Goal: Information Seeking & Learning: Learn about a topic

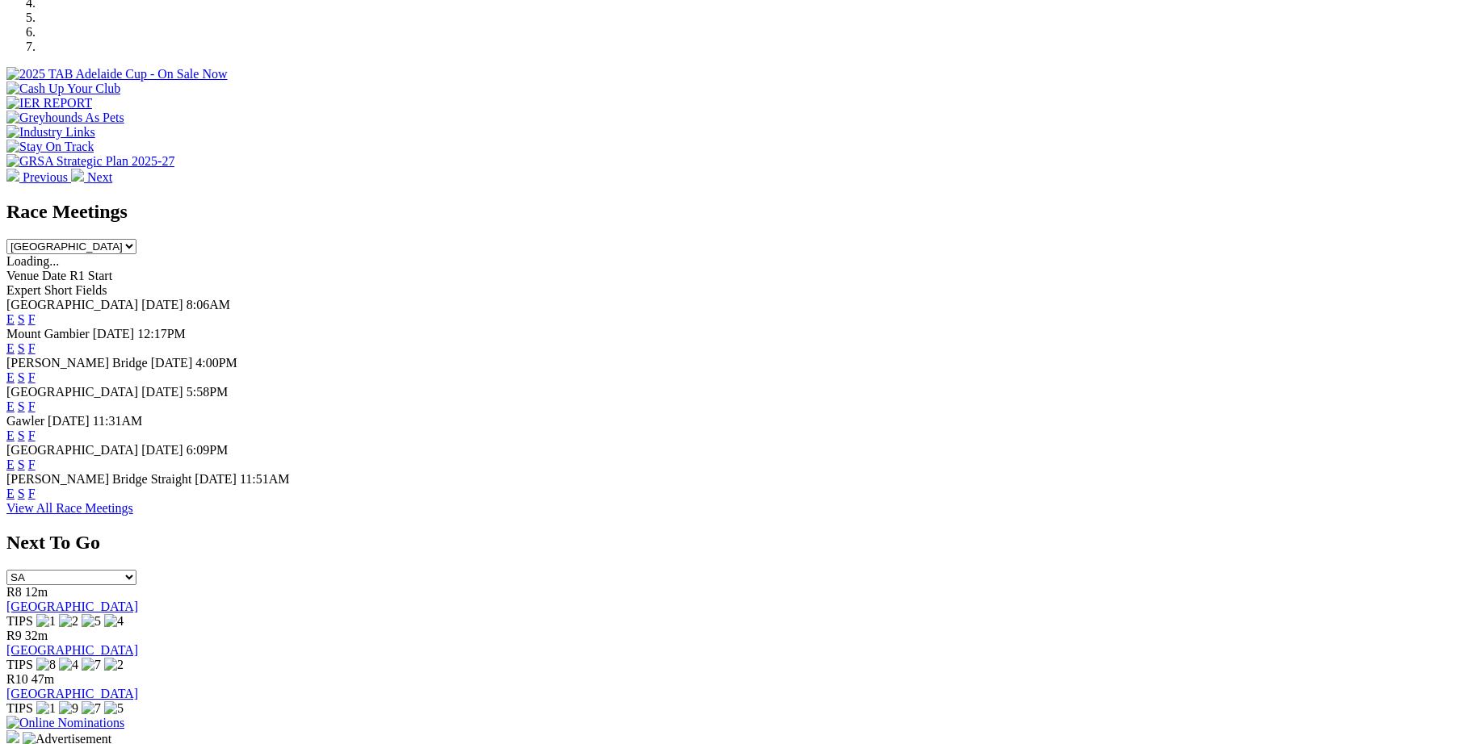
scroll to position [558, 0]
click at [36, 400] on link "F" at bounding box center [31, 407] width 7 height 14
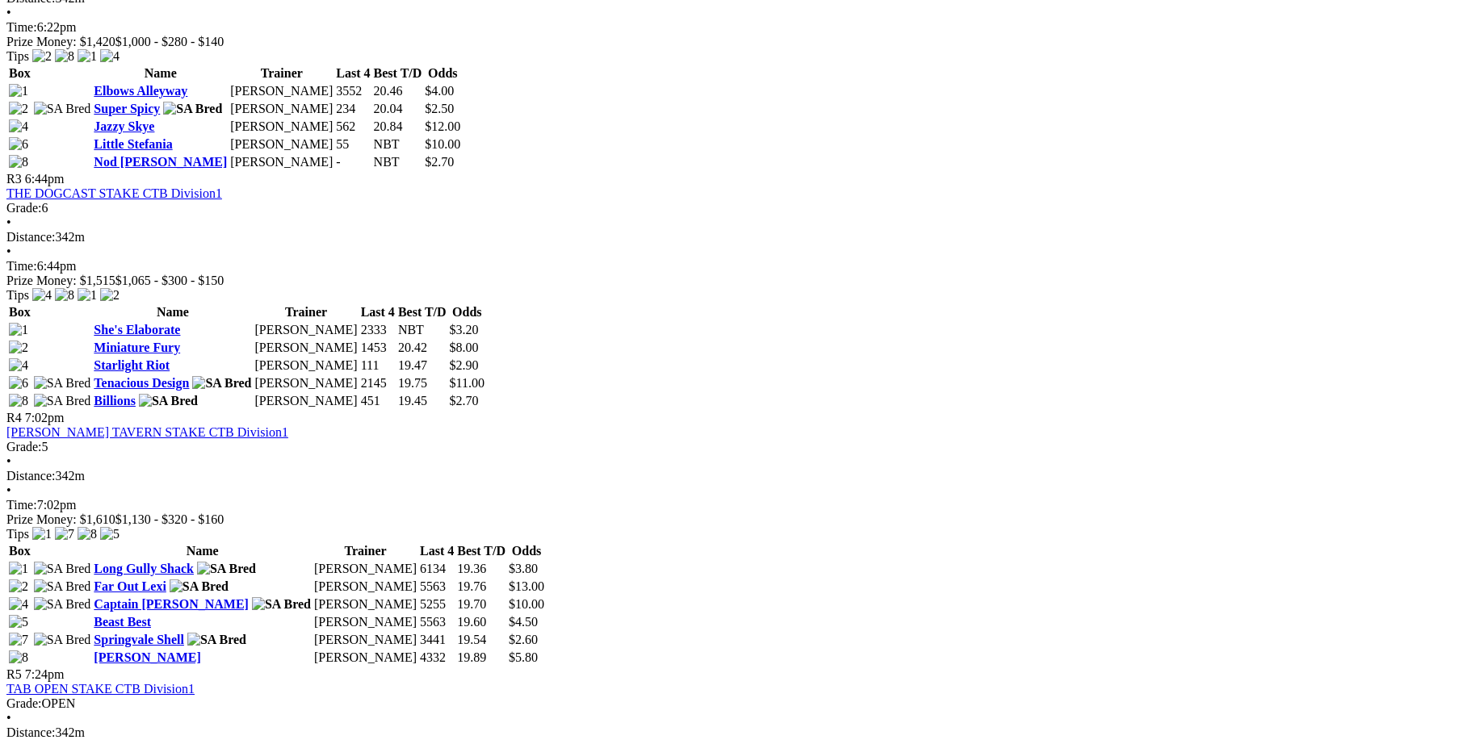
scroll to position [1116, 0]
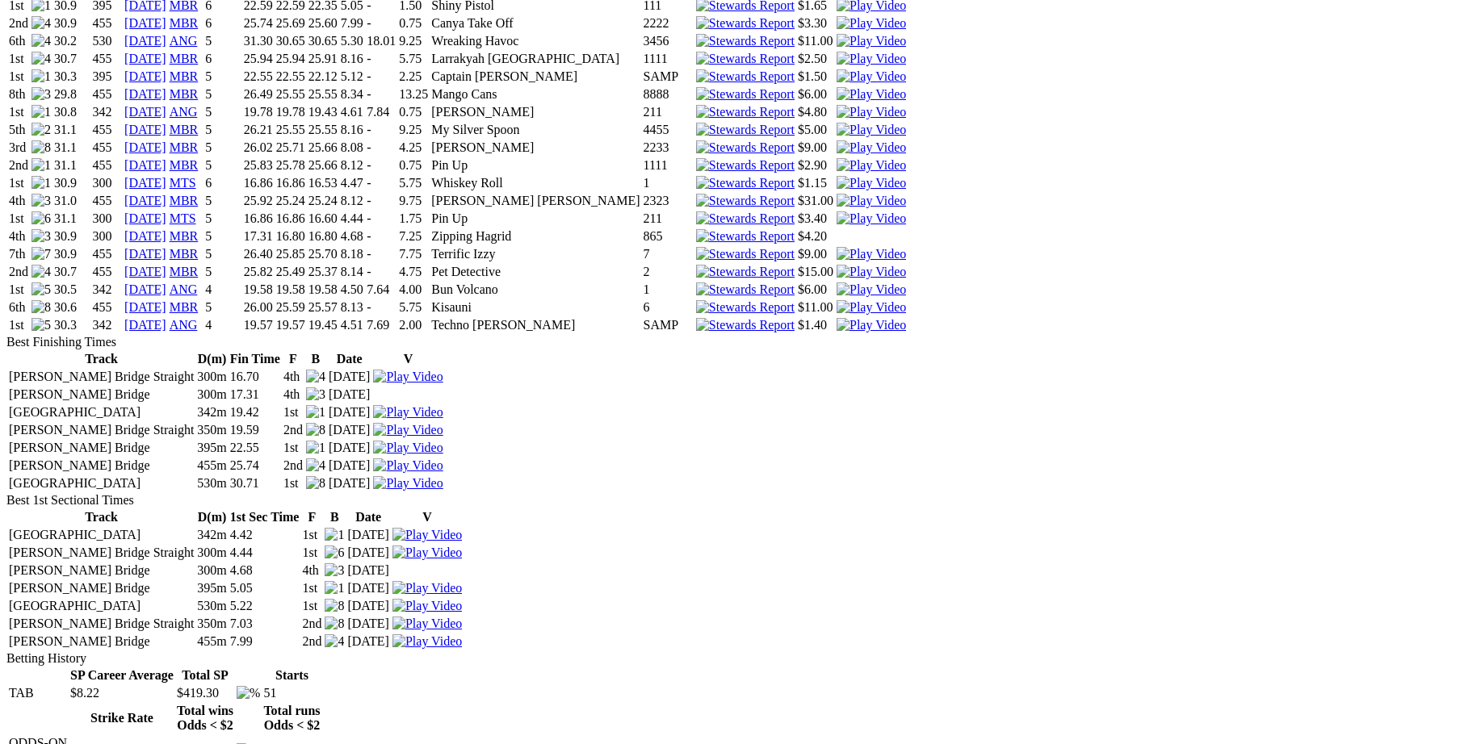
scroll to position [1786, 0]
drag, startPoint x: 349, startPoint y: 462, endPoint x: 322, endPoint y: 501, distance: 47.7
click at [195, 527] on td "[GEOGRAPHIC_DATA]" at bounding box center [101, 535] width 186 height 16
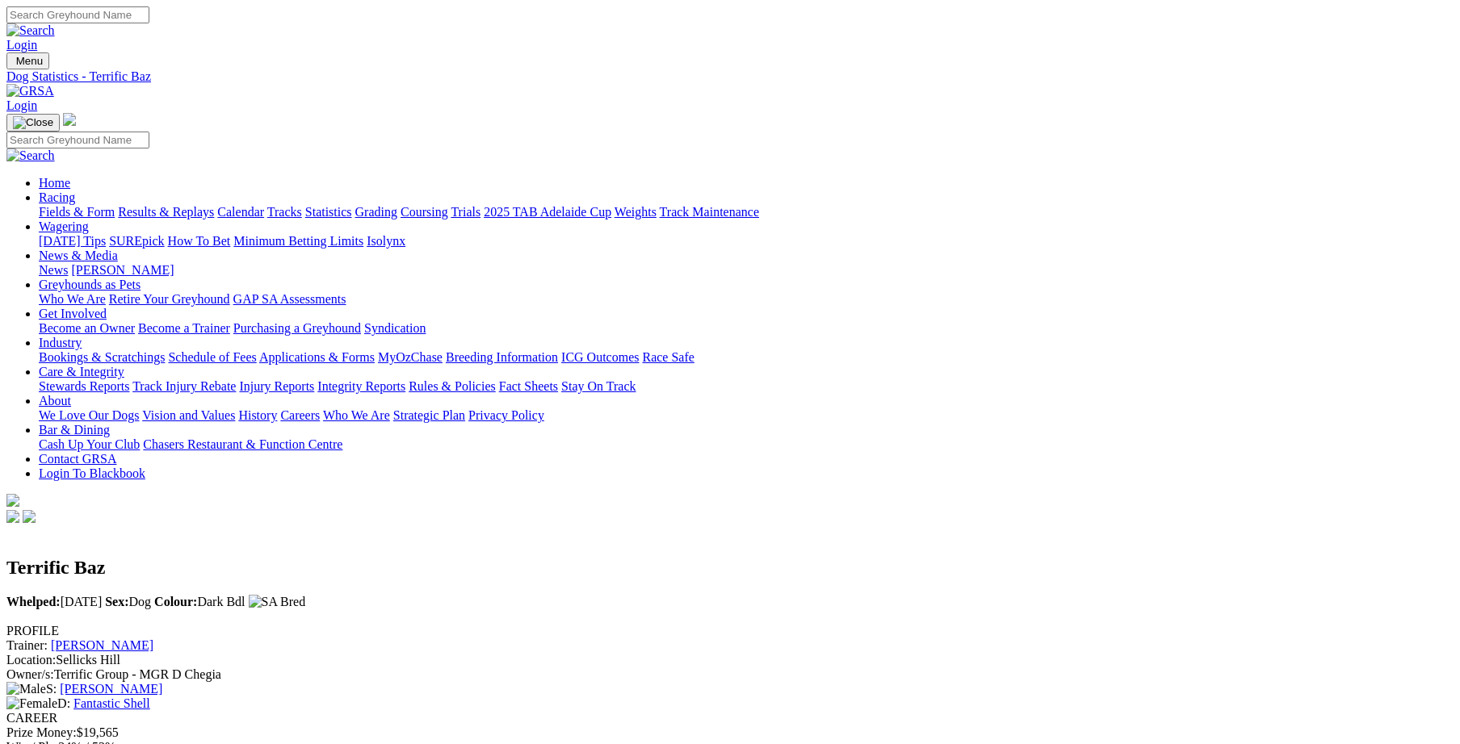
scroll to position [0, 0]
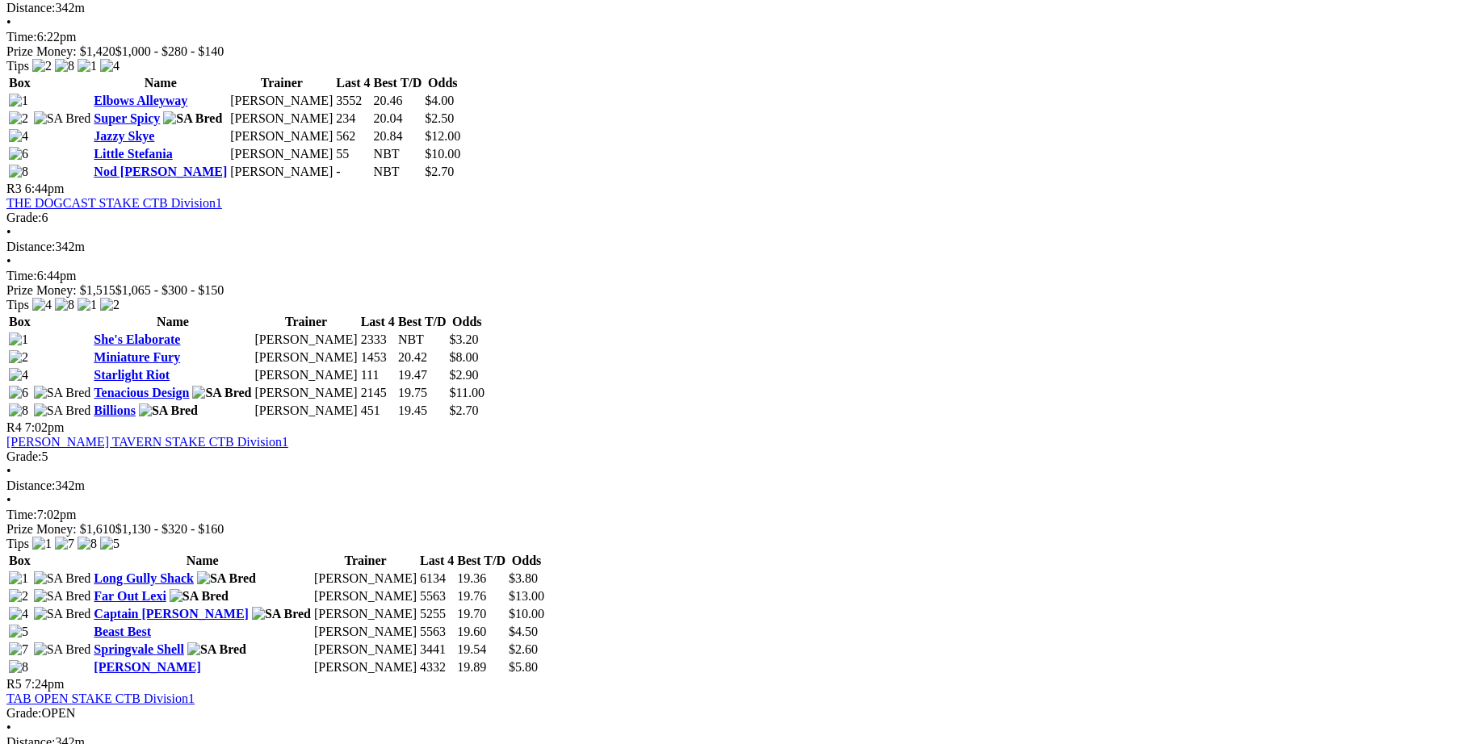
scroll to position [1116, 0]
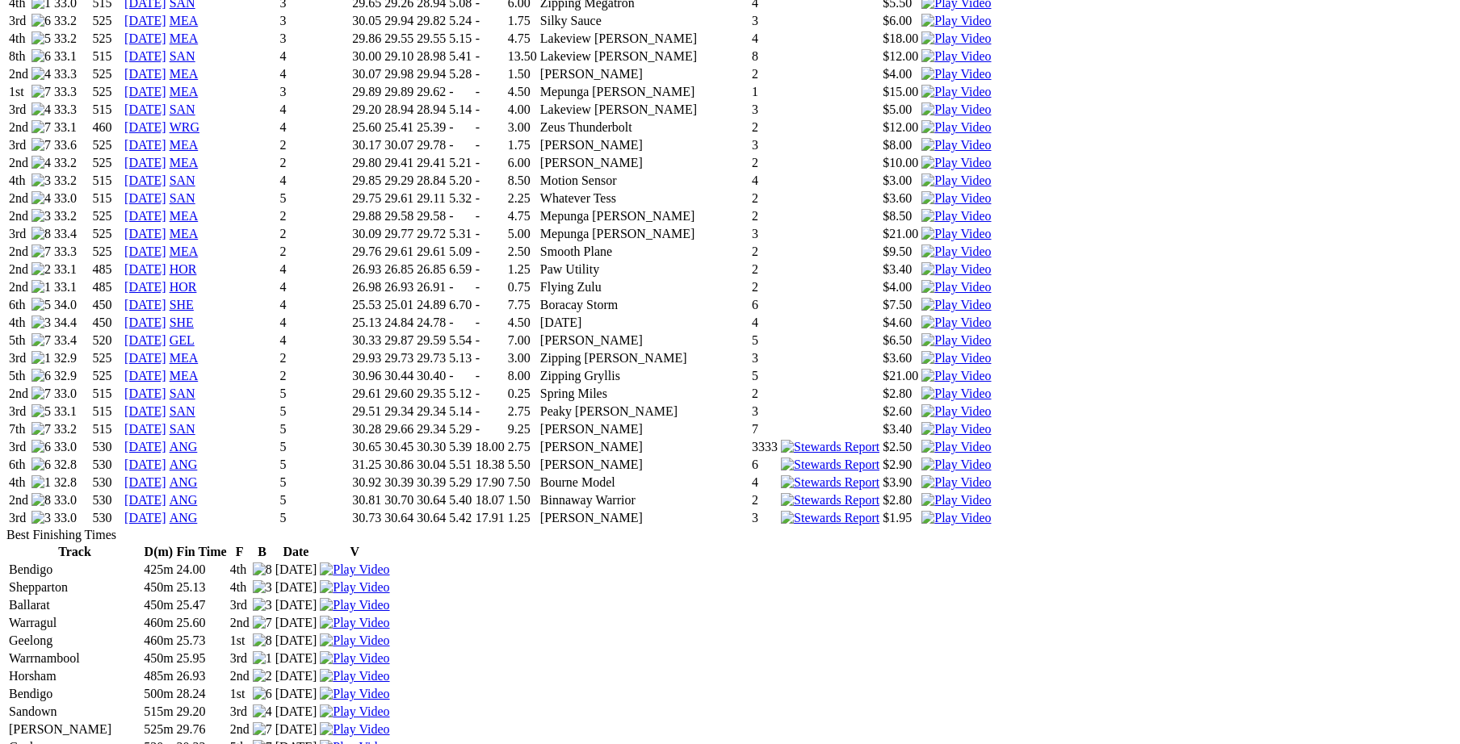
scroll to position [1898, 0]
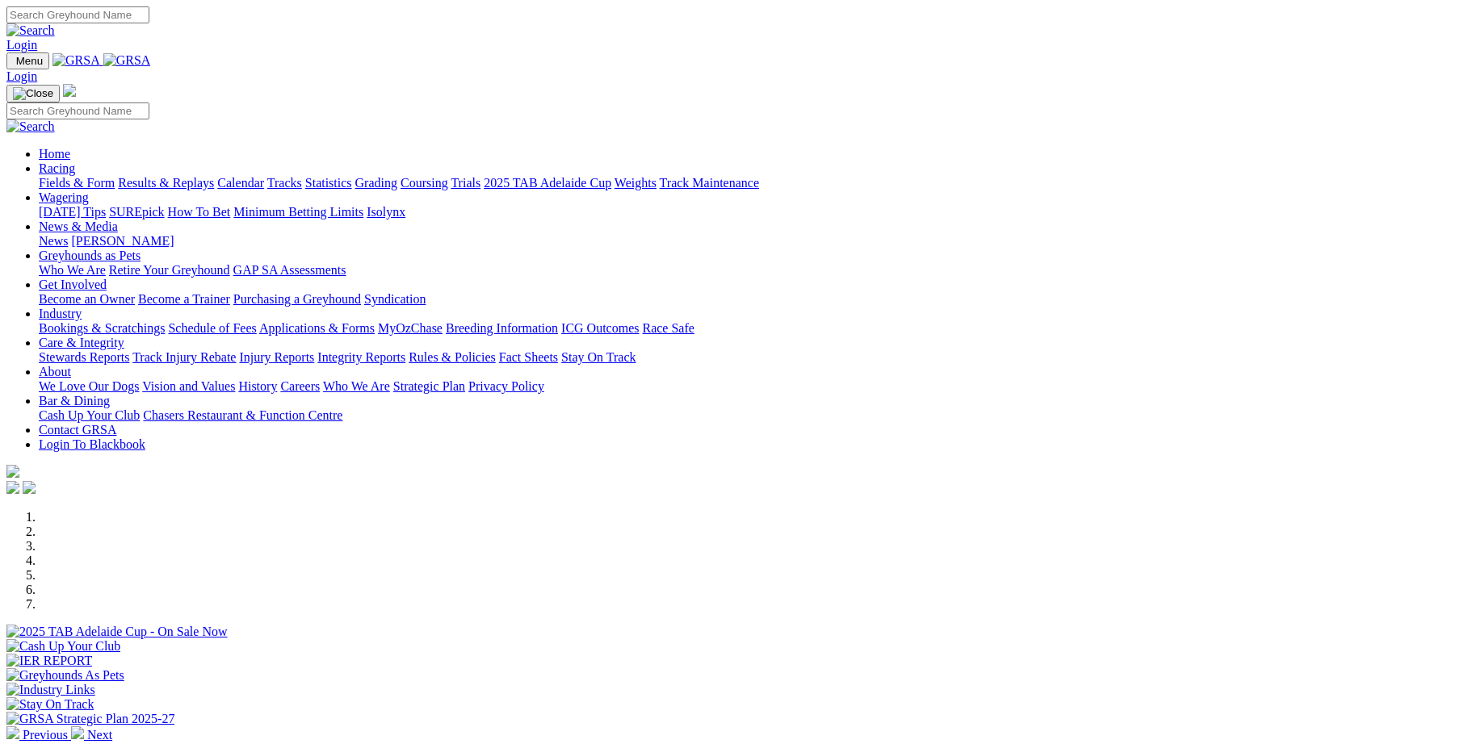
scroll to position [558, 0]
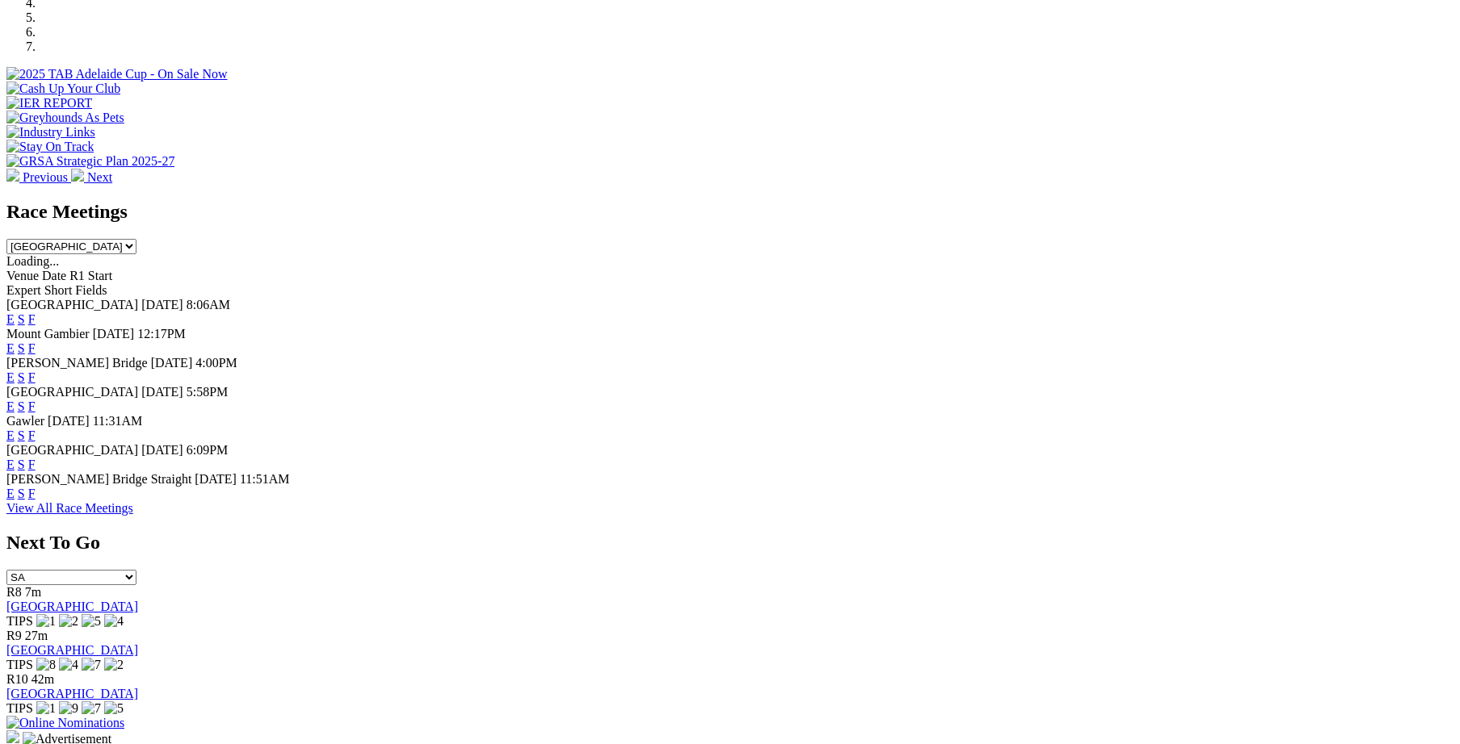
drag, startPoint x: 438, startPoint y: 262, endPoint x: 415, endPoint y: 606, distance: 345.5
click at [415, 516] on div "View All Race Meetings" at bounding box center [729, 508] width 1447 height 15
click at [36, 400] on link "F" at bounding box center [31, 407] width 7 height 14
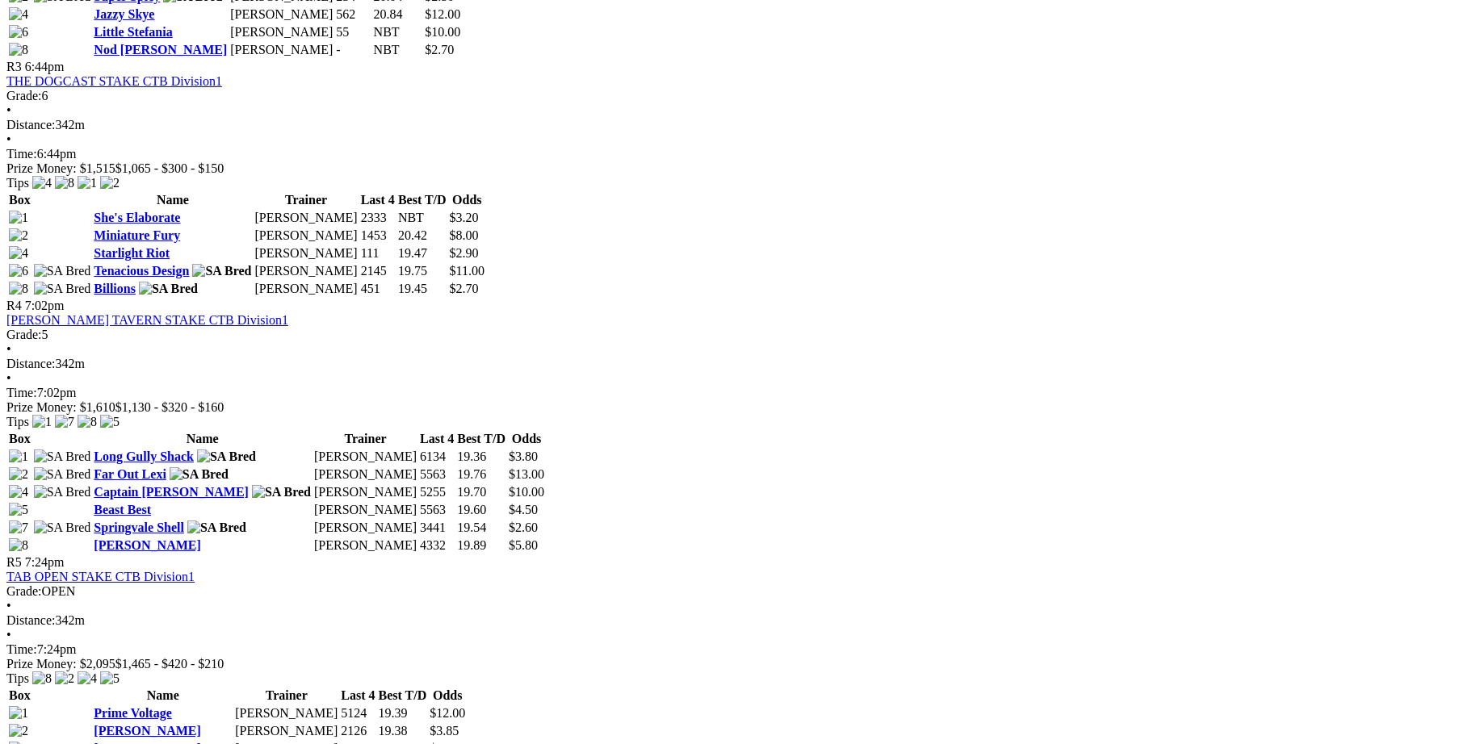
scroll to position [1228, 0]
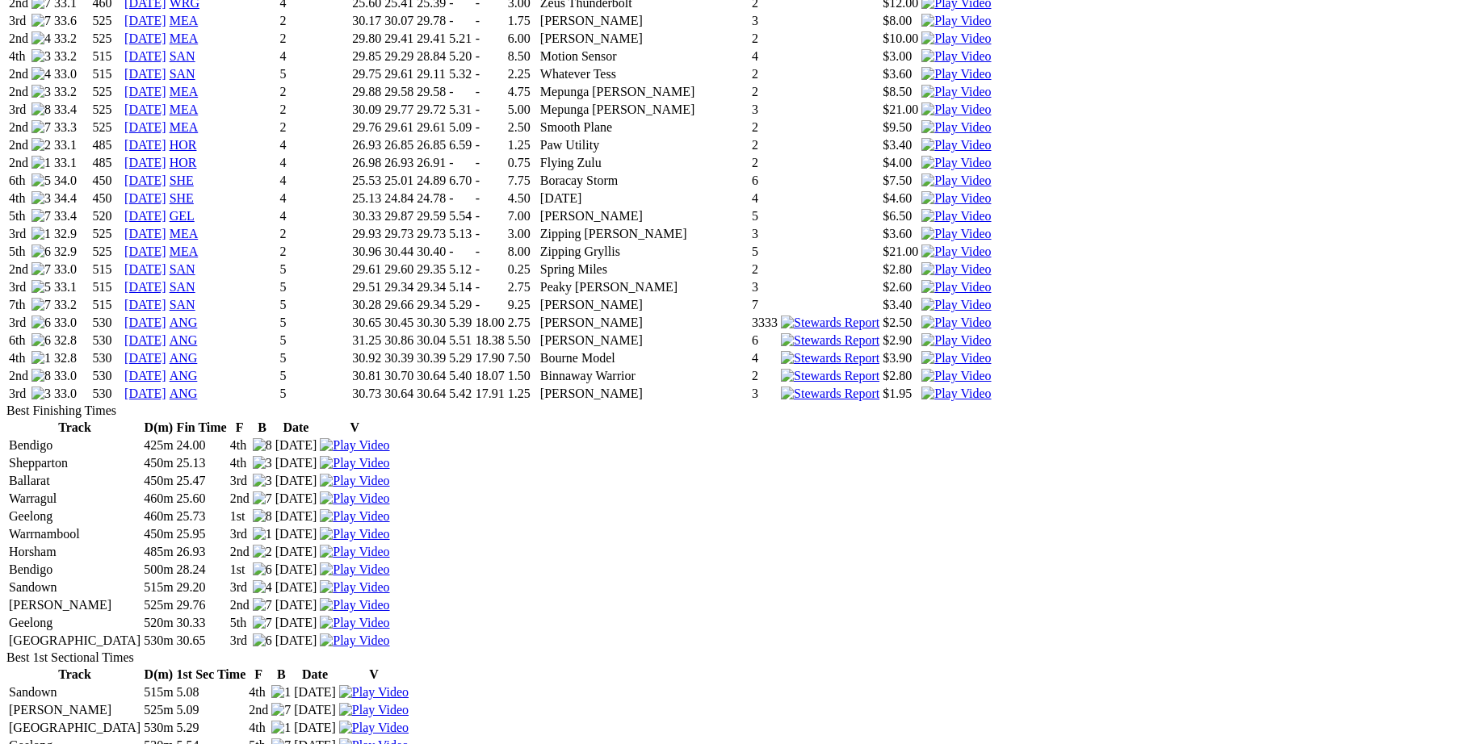
scroll to position [2009, 0]
